Goal: Information Seeking & Learning: Find specific fact

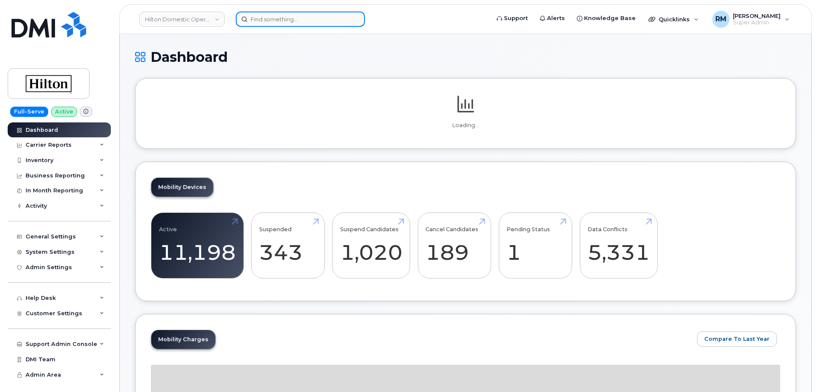
click at [262, 18] on input at bounding box center [300, 19] width 129 height 15
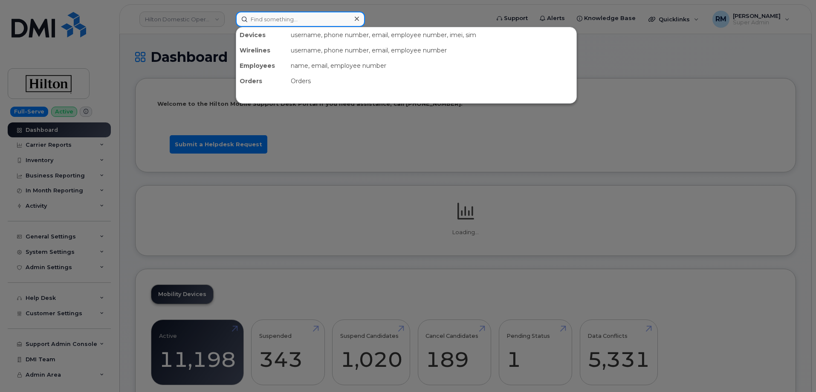
paste input "571- 249-0664"
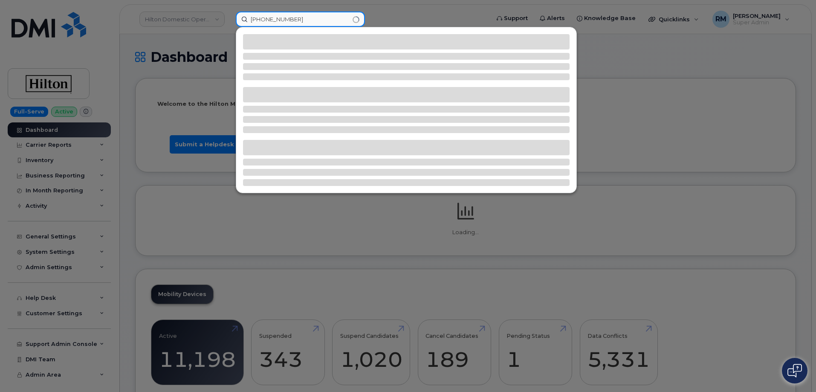
type input "571- 249-0664"
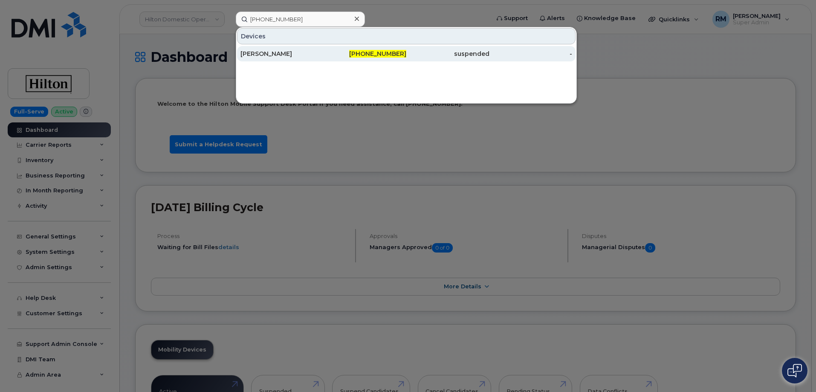
click at [324, 49] on div "Kaysie Brown" at bounding box center [365, 53] width 83 height 15
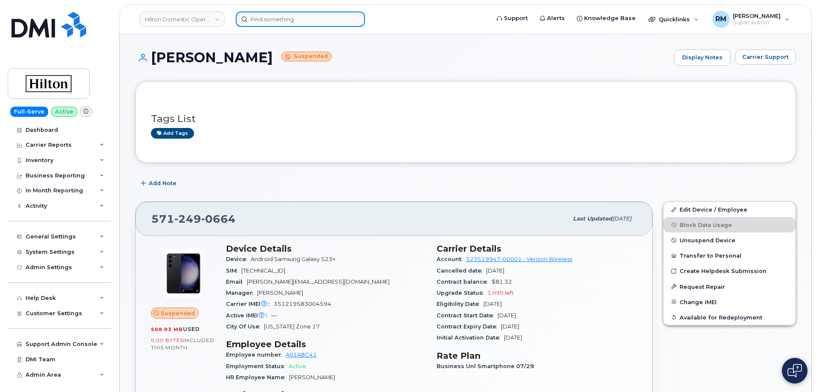
click at [256, 22] on input at bounding box center [300, 19] width 129 height 15
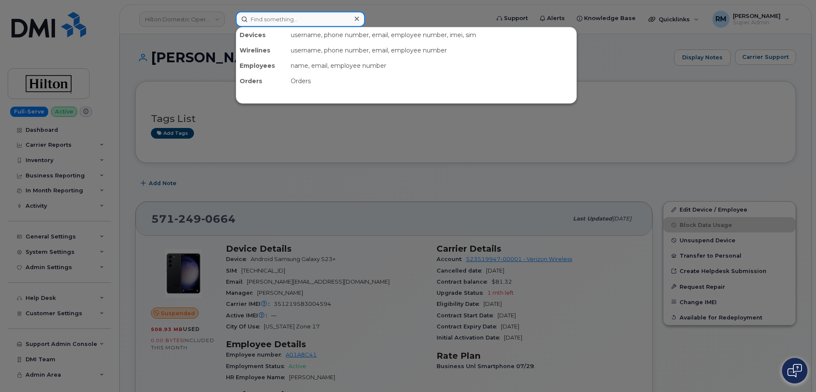
paste input "440-596-0646"
type input "440-596-0646"
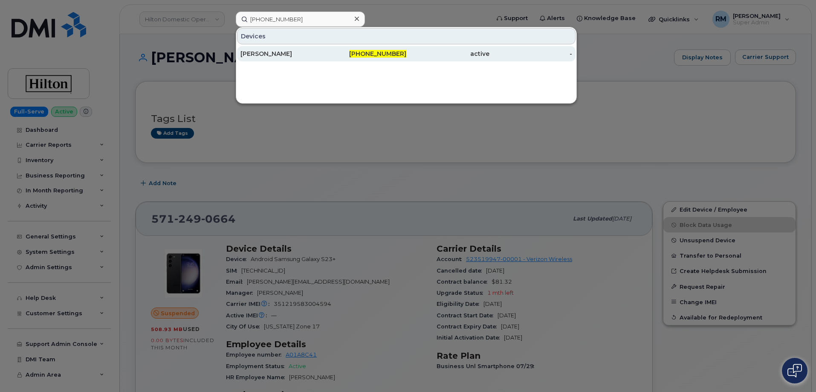
click at [274, 55] on div "DARREN LOTT" at bounding box center [281, 53] width 83 height 9
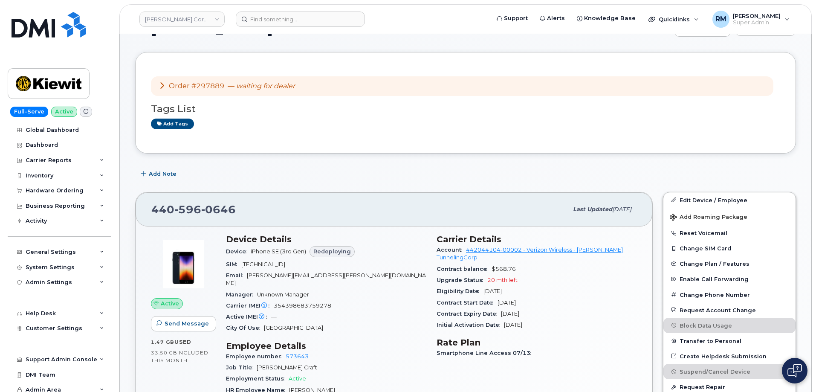
scroll to position [43, 0]
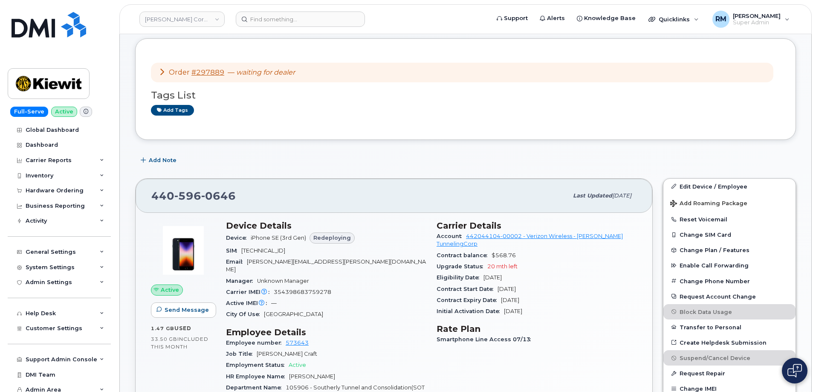
click at [336, 159] on div "Add Note" at bounding box center [465, 160] width 661 height 15
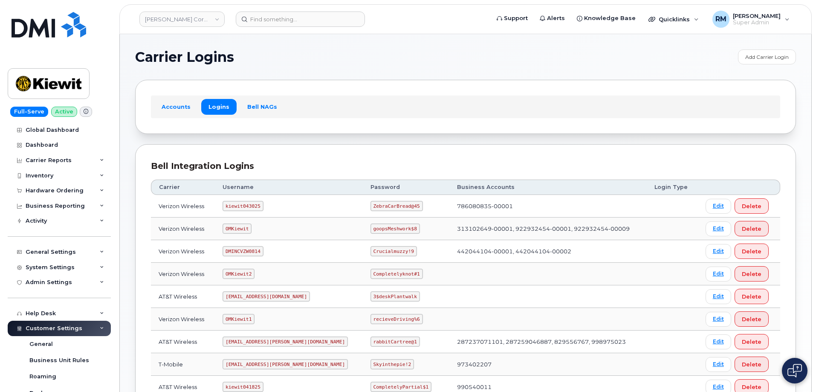
click at [250, 253] on code "DMINCVZW0814" at bounding box center [243, 251] width 40 height 10
copy code "DMINCVZW0814"
drag, startPoint x: 346, startPoint y: 250, endPoint x: 387, endPoint y: 250, distance: 40.9
click at [387, 250] on td "Crucialmuzzy!9" at bounding box center [406, 251] width 87 height 23
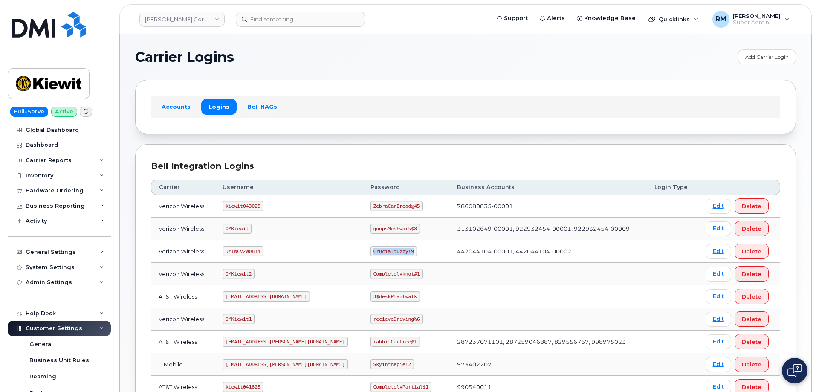
copy code "Crucialmuzzy!9"
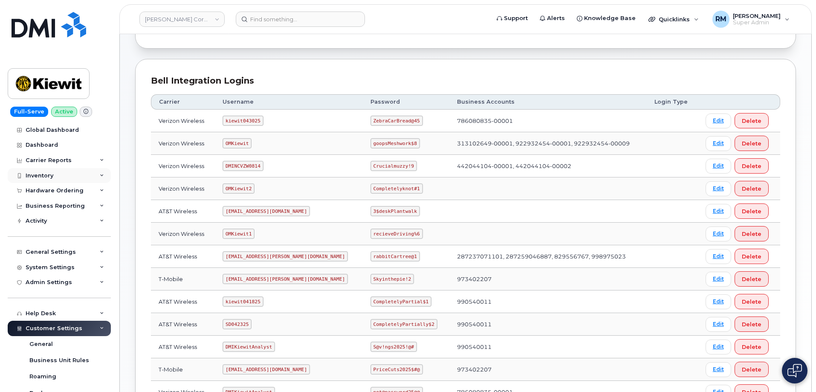
click at [46, 177] on div "Inventory" at bounding box center [40, 175] width 28 height 7
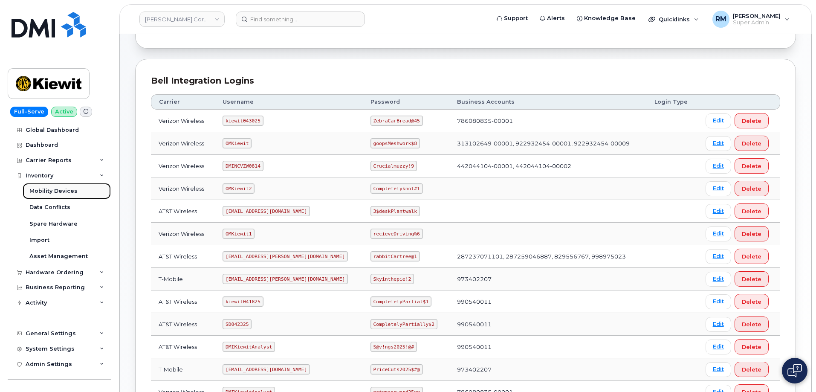
click at [51, 192] on div "Mobility Devices" at bounding box center [53, 191] width 48 height 8
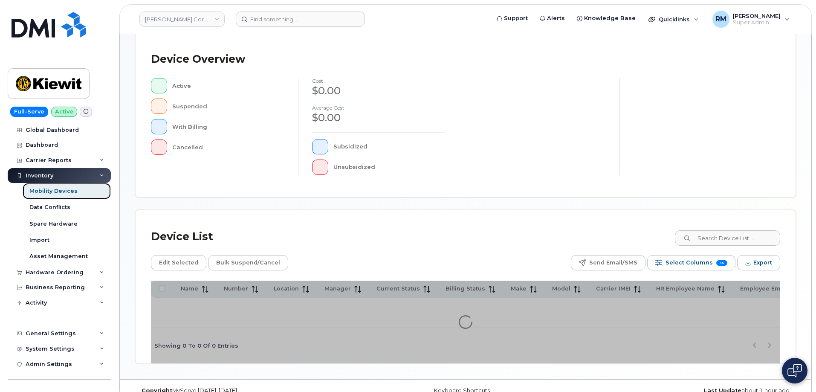
scroll to position [197, 0]
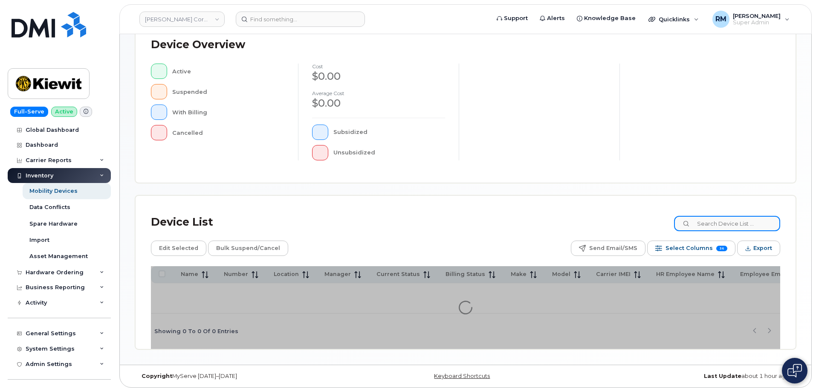
click at [717, 226] on input at bounding box center [727, 223] width 106 height 15
paste input "105906.1623"
type input "105906.1623"
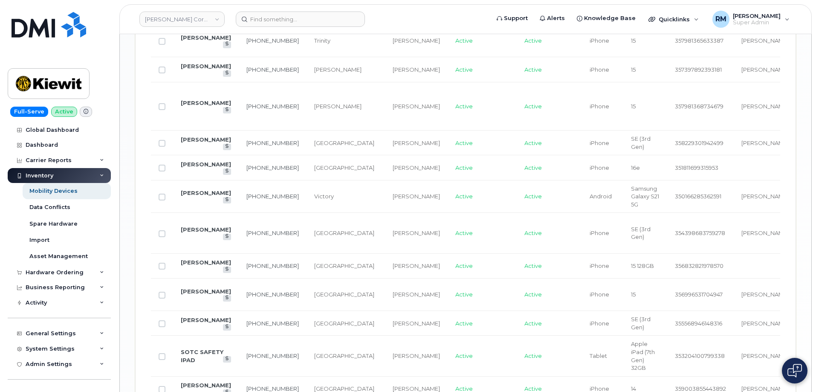
scroll to position [1099, 0]
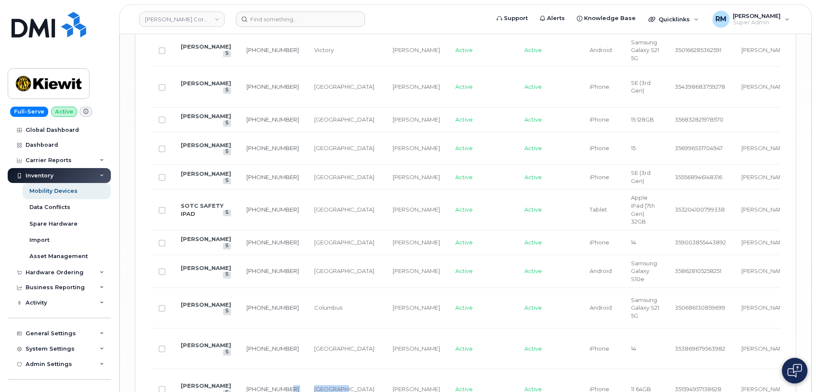
drag, startPoint x: 269, startPoint y: 311, endPoint x: 314, endPoint y: 311, distance: 44.8
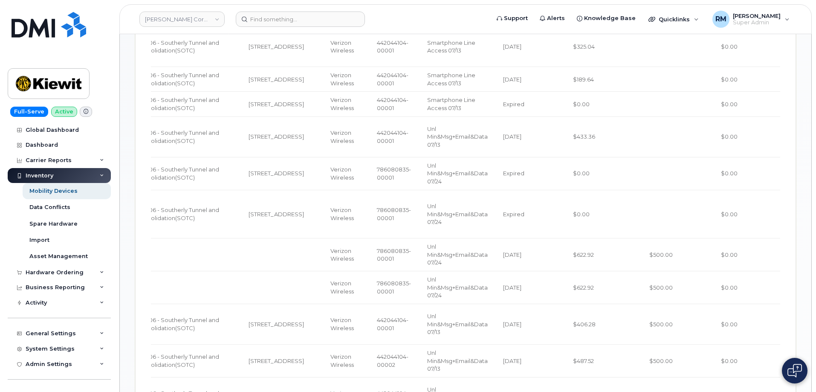
scroll to position [332, 0]
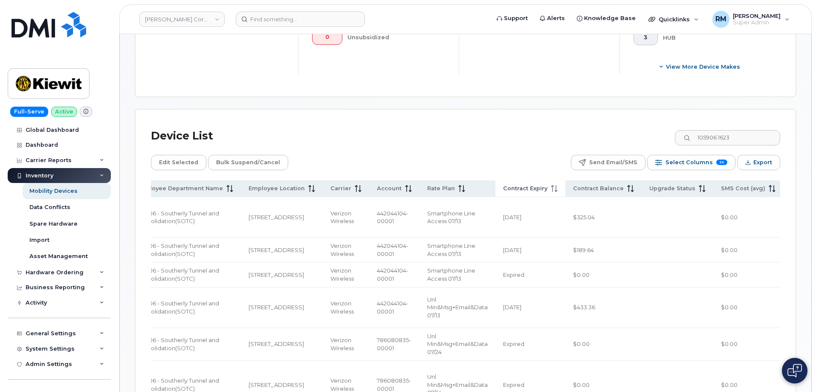
click at [506, 185] on span "Contract Expiry" at bounding box center [525, 189] width 44 height 8
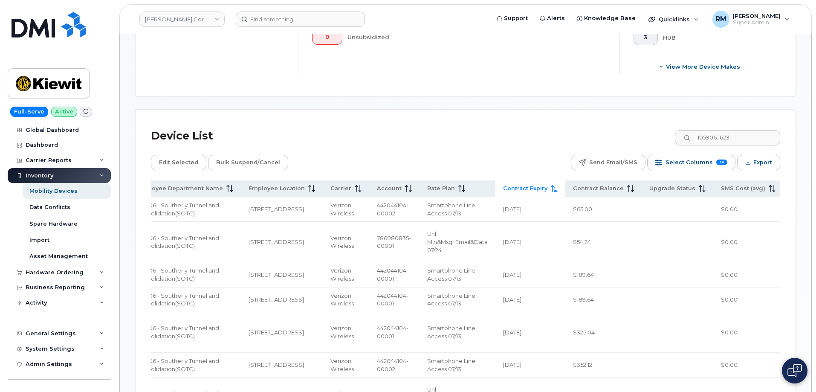
click at [547, 185] on span at bounding box center [552, 189] width 10 height 8
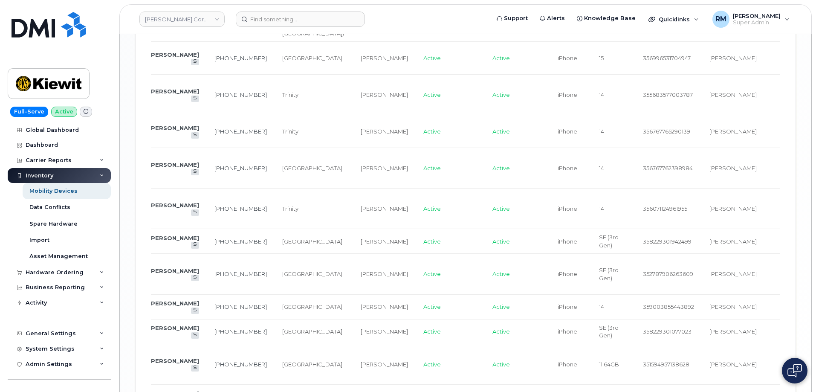
scroll to position [0, 0]
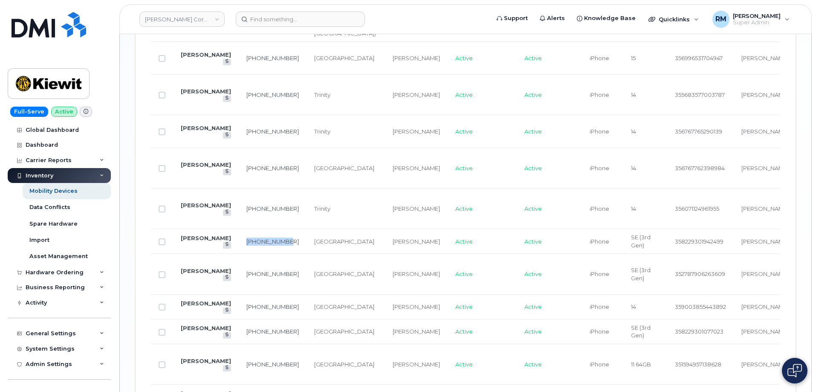
drag, startPoint x: 252, startPoint y: 162, endPoint x: 231, endPoint y: 148, distance: 25.3
click at [239, 229] on td "440-554-0343" at bounding box center [273, 241] width 68 height 25
copy link "440-554-0343"
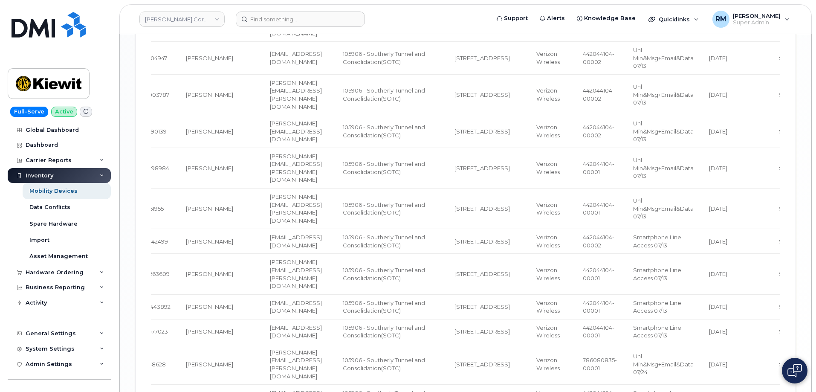
scroll to position [0, 563]
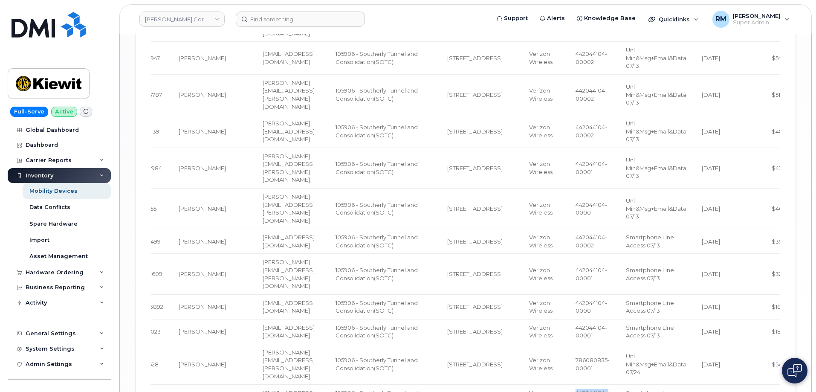
drag, startPoint x: 580, startPoint y: 303, endPoint x: 562, endPoint y: 291, distance: 21.5
click at [568, 385] on td "442044104-00002" at bounding box center [593, 397] width 50 height 25
copy span "442044104-00002"
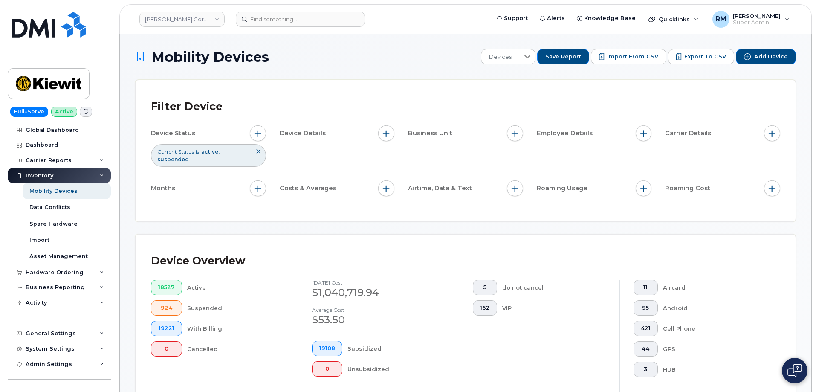
scroll to position [0, 0]
click at [388, 132] on span "button" at bounding box center [386, 133] width 7 height 7
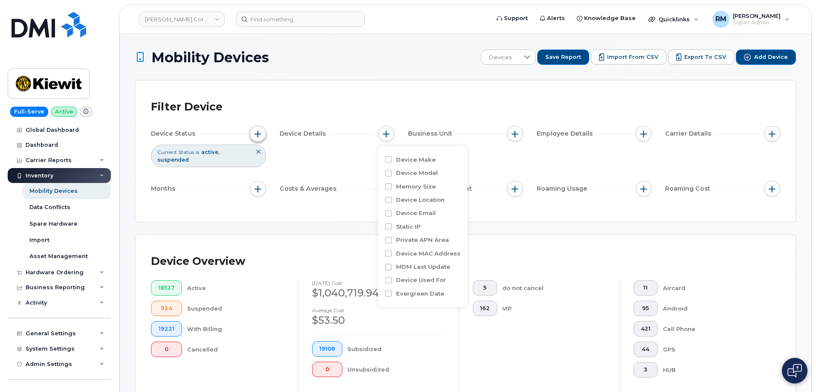
click at [257, 131] on span "button" at bounding box center [257, 133] width 7 height 7
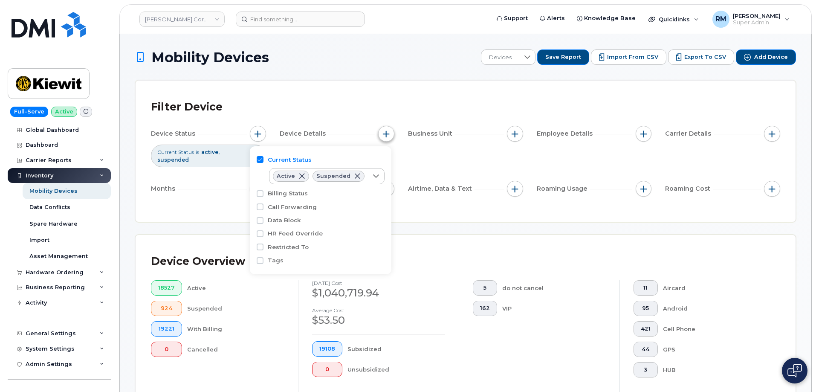
click at [389, 132] on span "button" at bounding box center [386, 133] width 7 height 7
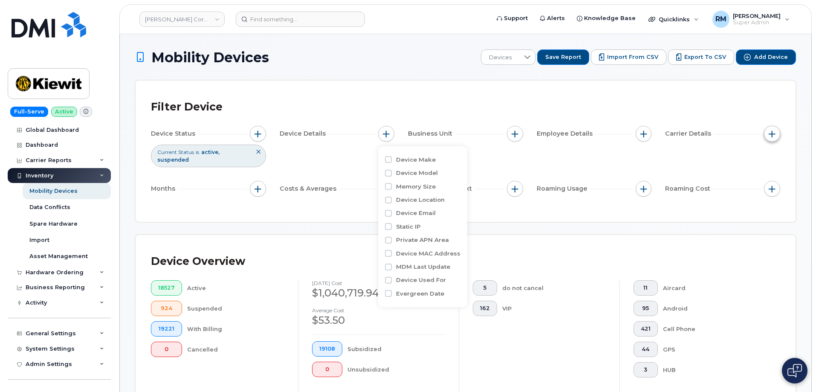
click at [773, 132] on span "button" at bounding box center [772, 133] width 7 height 7
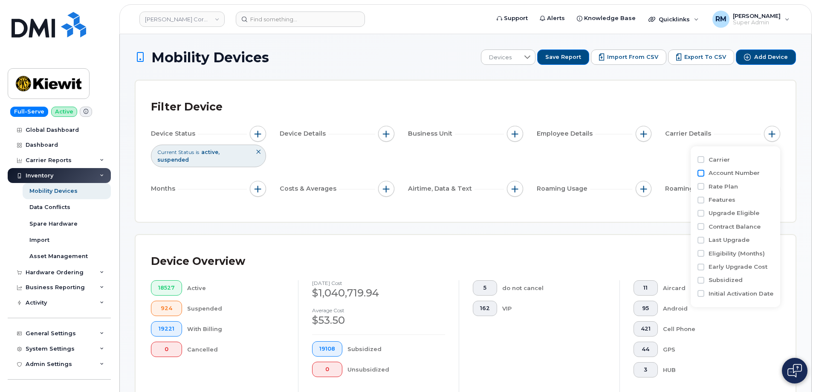
click at [700, 172] on input "Account Number" at bounding box center [700, 173] width 7 height 7
checkbox input "true"
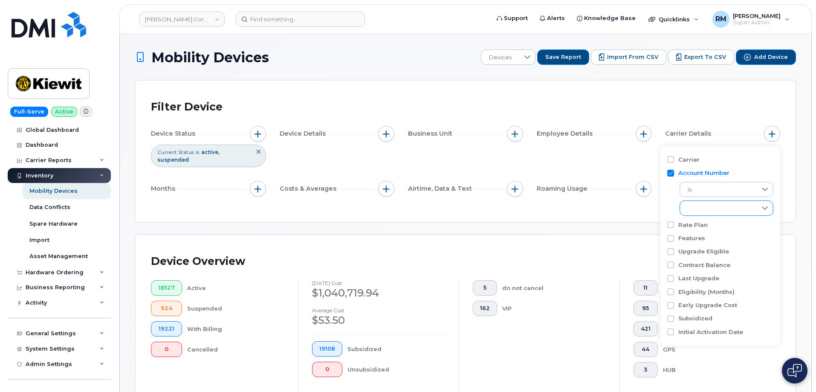
click at [705, 210] on div "empty" at bounding box center [718, 208] width 77 height 14
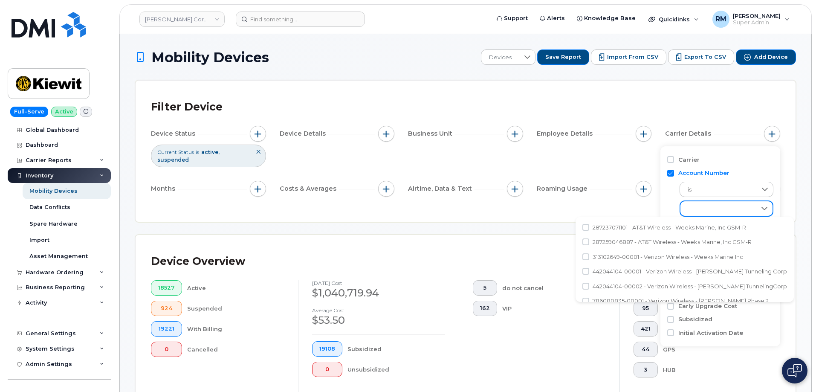
scroll to position [5, 35]
click at [645, 270] on span "442044104-00001 - Verizon Wireless - McNally Tunneling Corp" at bounding box center [690, 271] width 194 height 8
checkbox input "true"
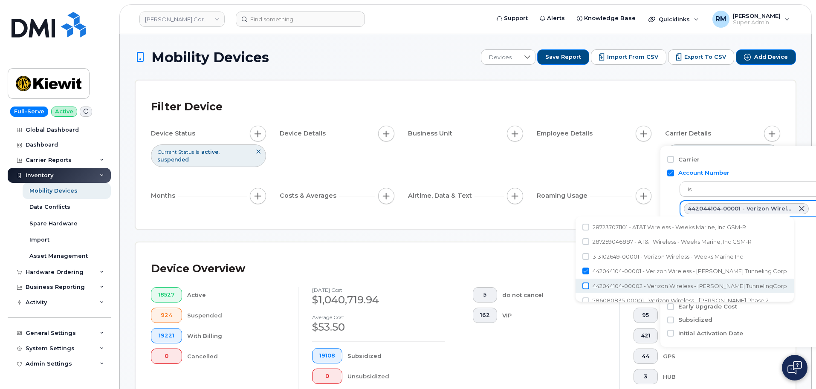
click at [588, 284] on input "442044104-00002 - Verizon Wireless - McNally TunnelingCorp" at bounding box center [585, 286] width 7 height 7
checkbox input "true"
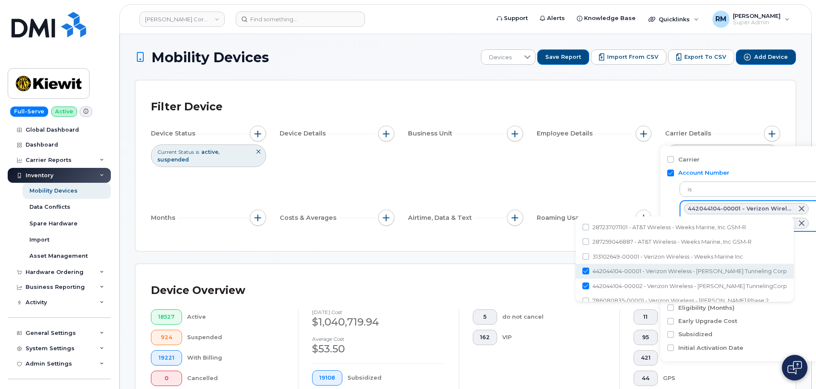
click at [587, 271] on input "442044104-00001 - Verizon Wireless - McNally Tunneling Corp" at bounding box center [585, 271] width 7 height 7
checkbox input "false"
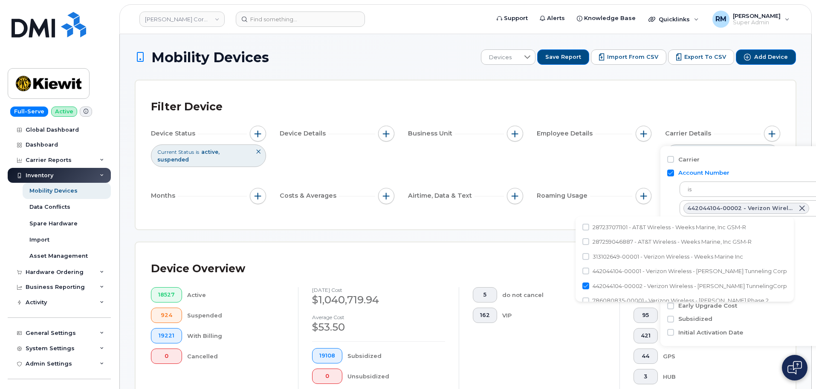
click at [744, 246] on div "Account Number is 442044104-00002 - Verizon Wireless - McNally TunnelingCorp" at bounding box center [748, 252] width 162 height 13
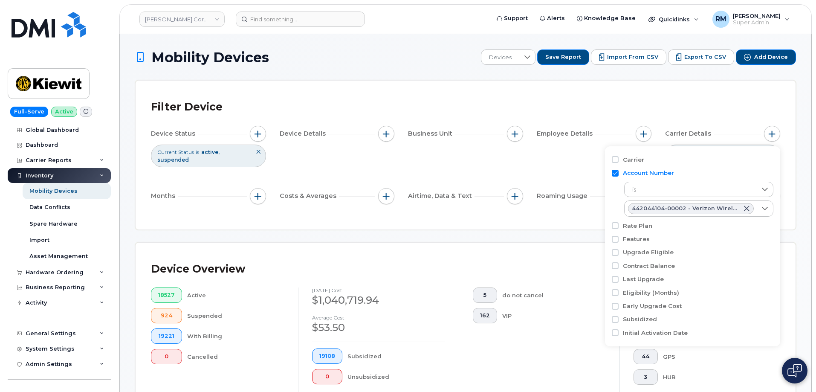
click at [628, 92] on div "Filter Device Device Status Current Status is active suspended Device Details B…" at bounding box center [466, 155] width 660 height 149
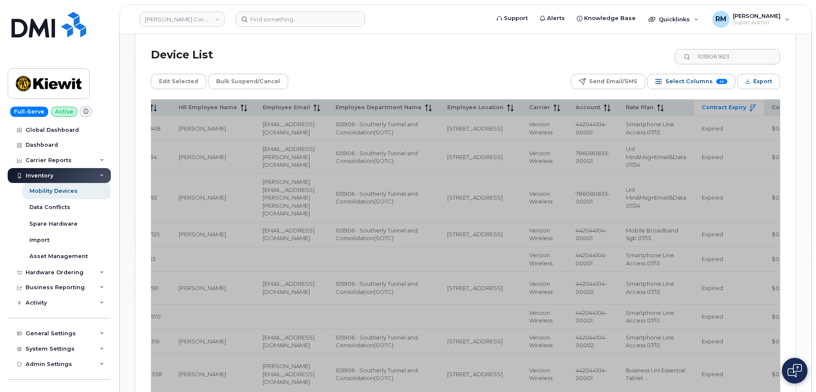
scroll to position [426, 0]
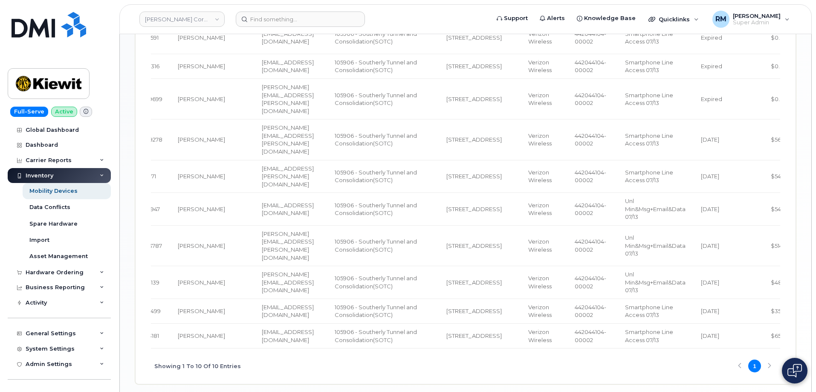
scroll to position [521, 0]
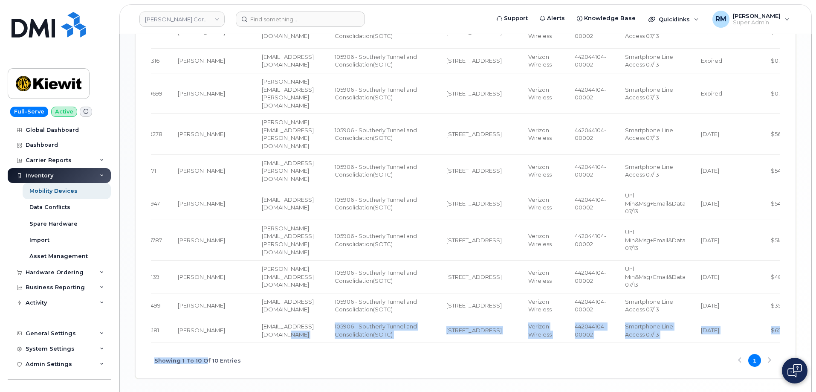
drag, startPoint x: 302, startPoint y: 310, endPoint x: 207, endPoint y: 313, distance: 95.5
click at [203, 313] on div "Name Number Location Manager Current Status Billing Status Make Model Carrier I…" at bounding box center [465, 171] width 629 height 344
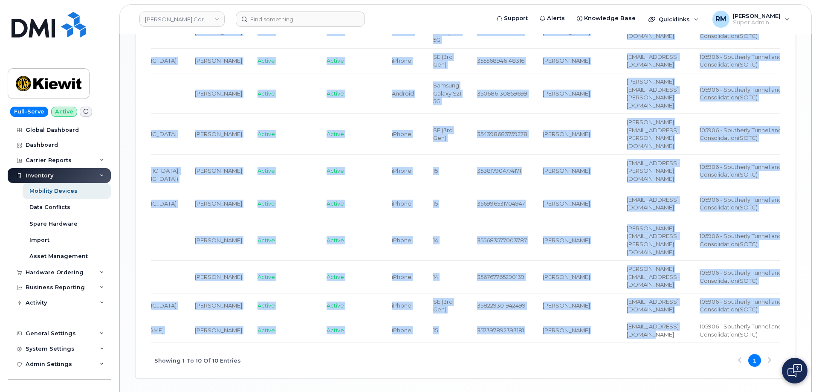
scroll to position [0, 0]
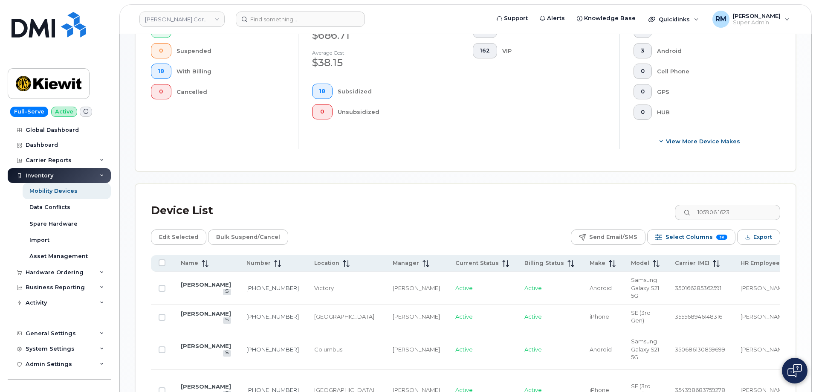
click at [357, 200] on div "Device List 105906.1623" at bounding box center [465, 211] width 629 height 22
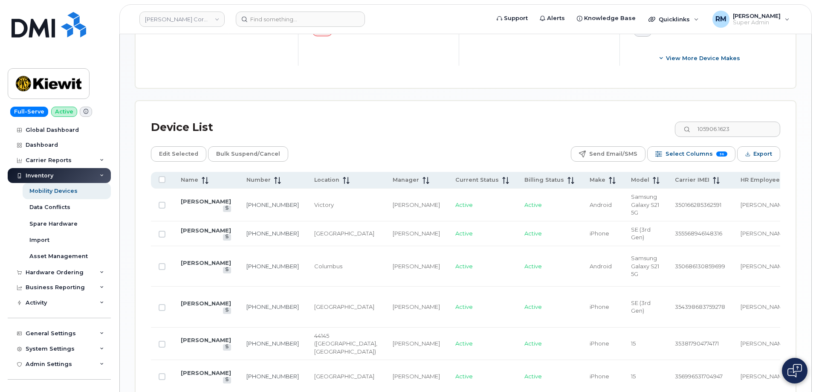
scroll to position [350, 0]
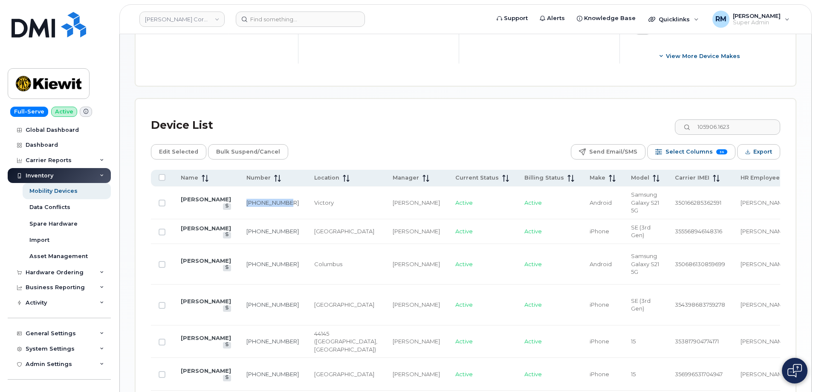
drag, startPoint x: 252, startPoint y: 209, endPoint x: 231, endPoint y: 199, distance: 23.8
click at [239, 199] on td "440-570-3027" at bounding box center [273, 202] width 68 height 33
copy link "440-570-3027"
drag, startPoint x: 252, startPoint y: 235, endPoint x: 227, endPoint y: 228, distance: 25.5
click at [239, 228] on td "440-785-1542" at bounding box center [273, 231] width 68 height 25
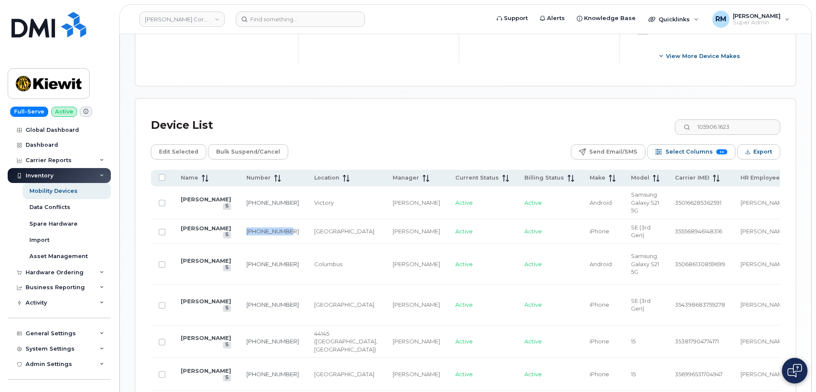
copy link "440-785-1542"
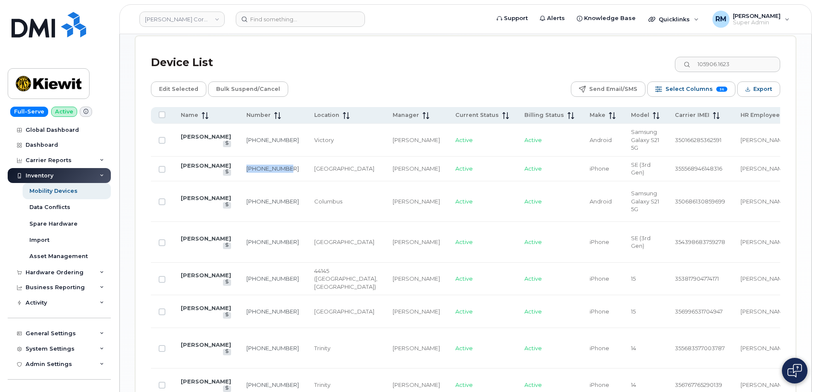
scroll to position [435, 0]
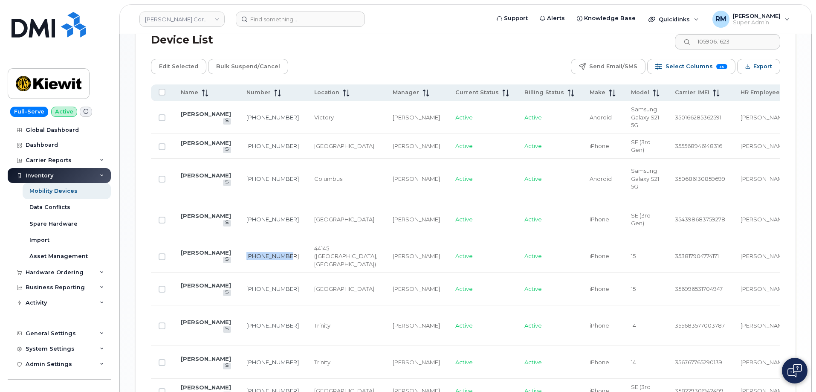
drag, startPoint x: 253, startPoint y: 236, endPoint x: 235, endPoint y: 228, distance: 20.0
click at [239, 240] on td "440-249-9462" at bounding box center [273, 256] width 68 height 33
copy link "440-249-9462"
drag, startPoint x: 248, startPoint y: 301, endPoint x: 229, endPoint y: 293, distance: 20.1
click at [239, 305] on td "440-249-9308" at bounding box center [273, 325] width 68 height 40
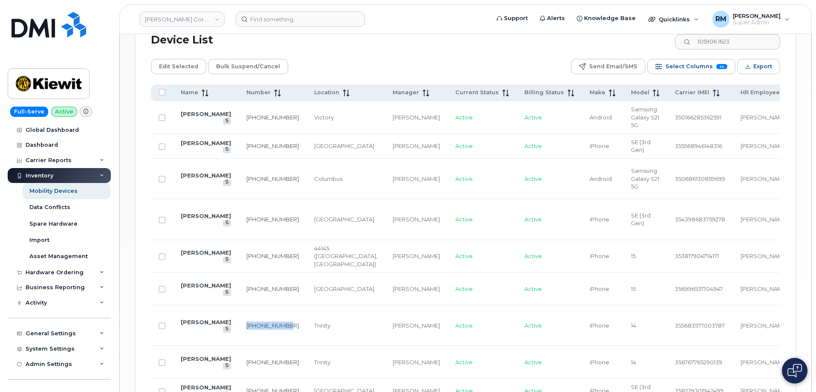
copy link "440-249-9308"
drag, startPoint x: 248, startPoint y: 336, endPoint x: 233, endPoint y: 324, distance: 19.4
click at [239, 346] on td "440-249-9152" at bounding box center [273, 362] width 68 height 33
copy link "440-249-9152"
drag, startPoint x: 239, startPoint y: 146, endPoint x: 234, endPoint y: 141, distance: 7.2
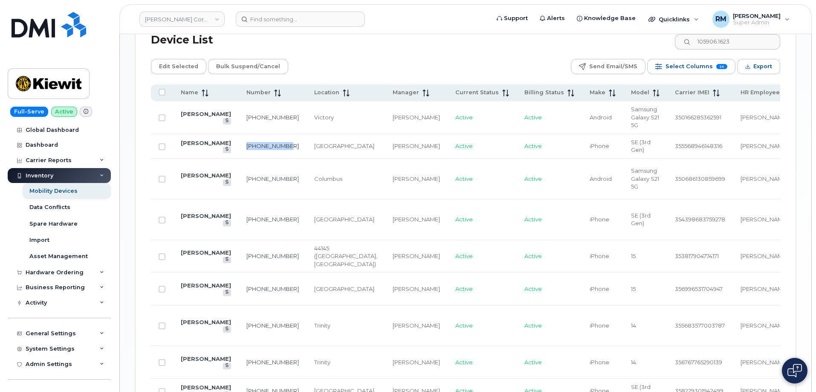
click at [239, 141] on td "440-785-1542" at bounding box center [273, 146] width 68 height 25
copy link "440-785-1542"
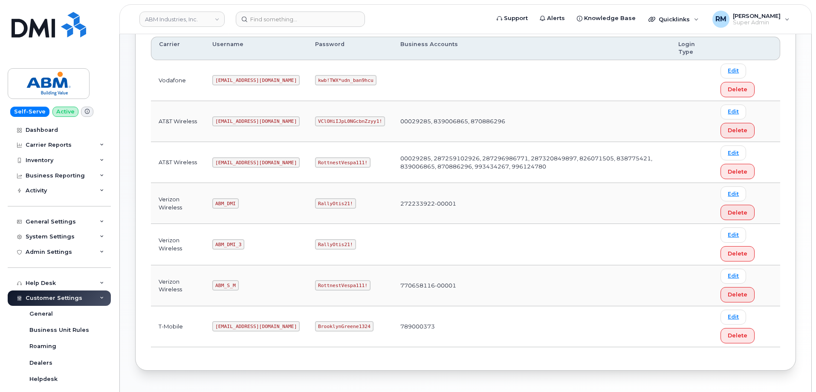
scroll to position [128, 0]
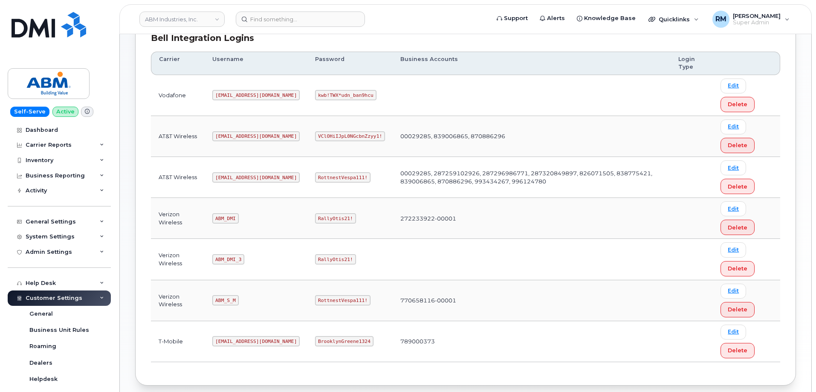
click at [315, 177] on code "RottnestVespa111!" at bounding box center [342, 177] width 55 height 10
copy code "RottnestVespa111"
